Goal: Transaction & Acquisition: Obtain resource

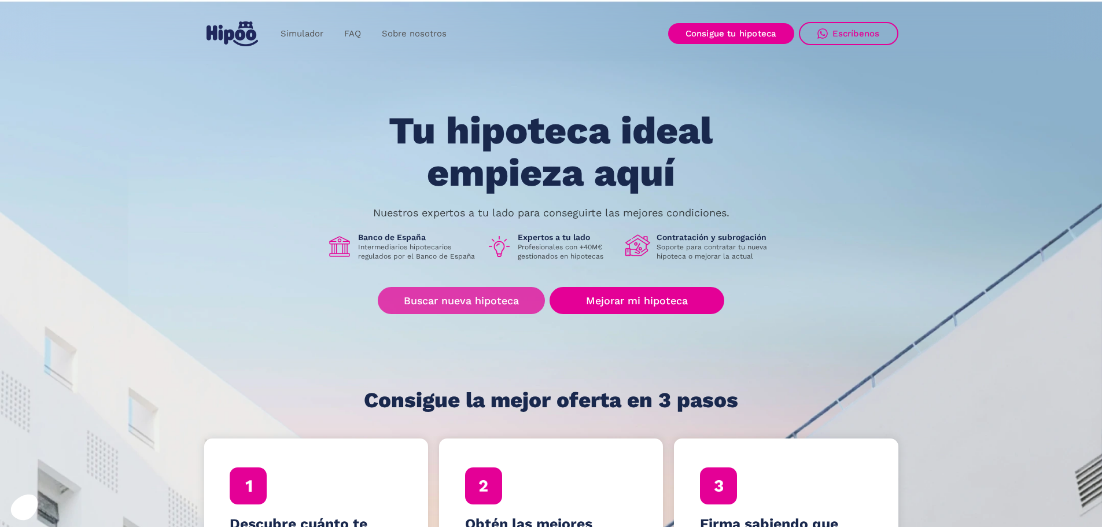
click at [498, 306] on link "Buscar nueva hipoteca" at bounding box center [461, 300] width 167 height 27
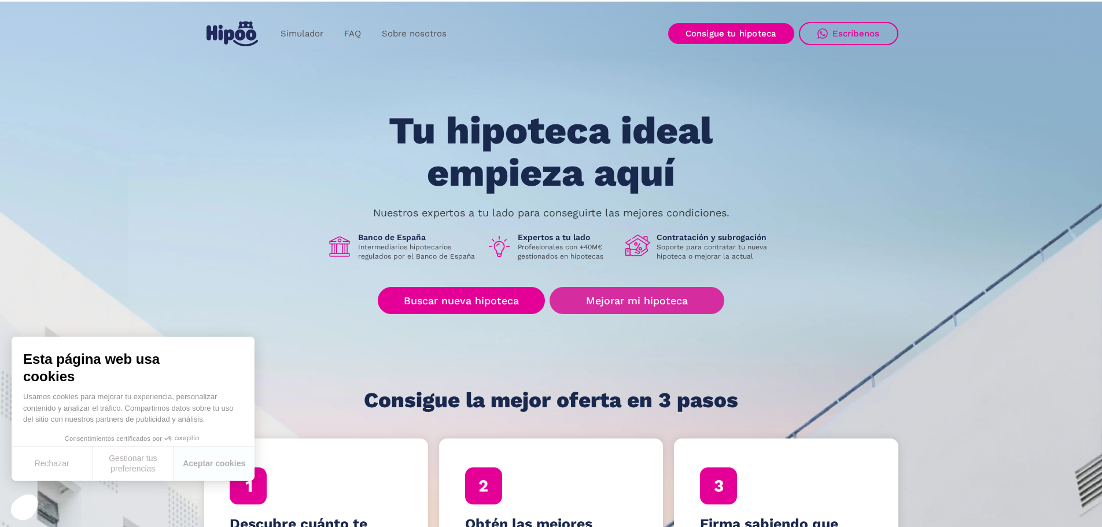
click at [675, 295] on link "Mejorar mi hipoteca" at bounding box center [637, 300] width 174 height 27
click at [668, 308] on link "Mejorar mi hipoteca" at bounding box center [637, 300] width 174 height 27
